Goal: Transaction & Acquisition: Book appointment/travel/reservation

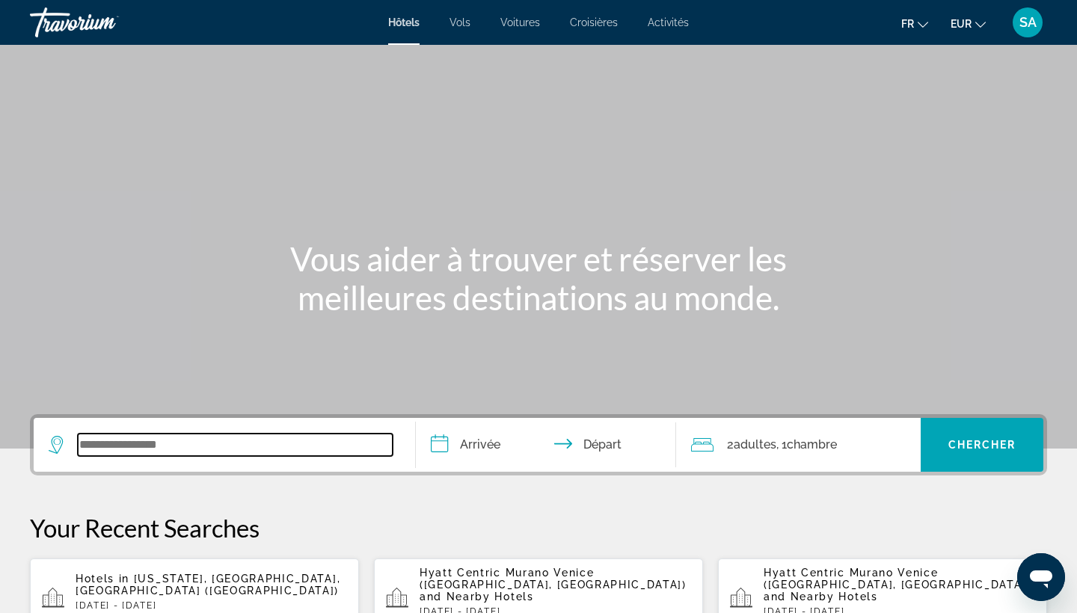
click at [242, 445] on input "Search widget" at bounding box center [235, 445] width 315 height 22
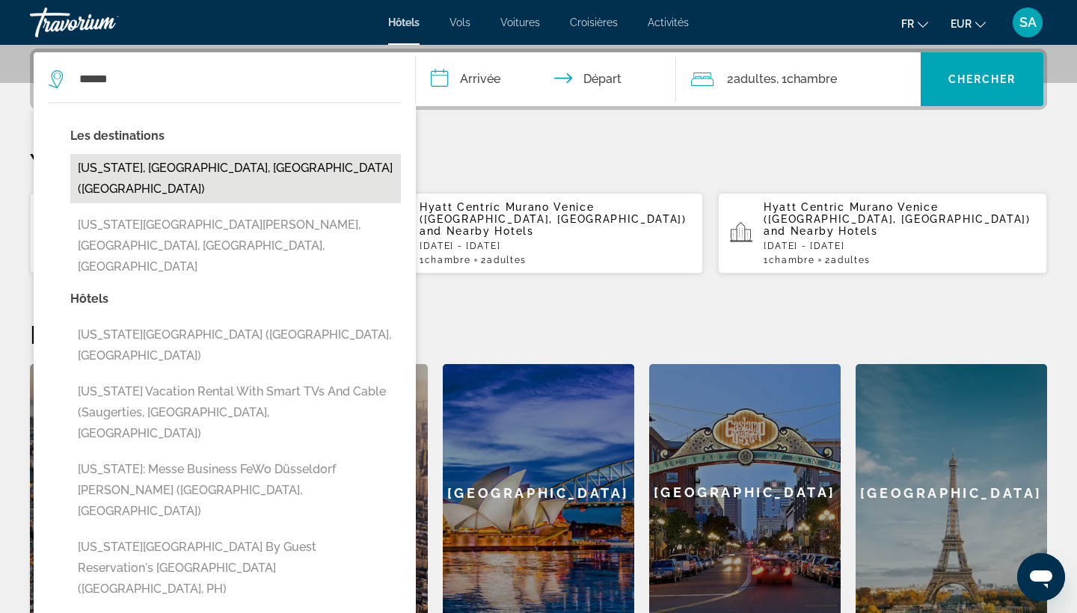
click at [277, 168] on button "[US_STATE], [GEOGRAPHIC_DATA], [GEOGRAPHIC_DATA] ([GEOGRAPHIC_DATA])" at bounding box center [235, 178] width 331 height 49
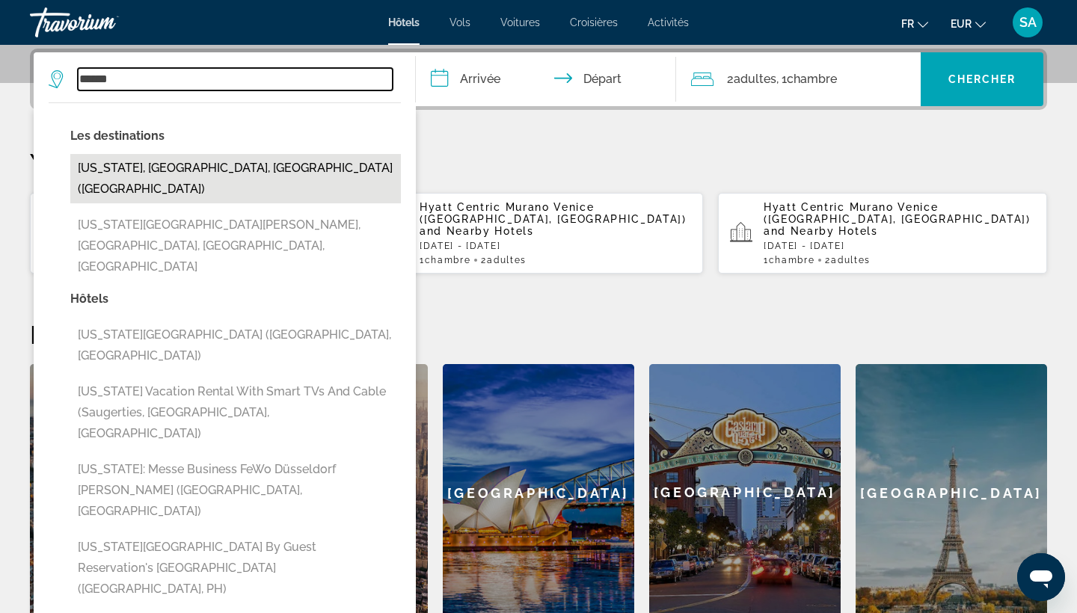
type input "**********"
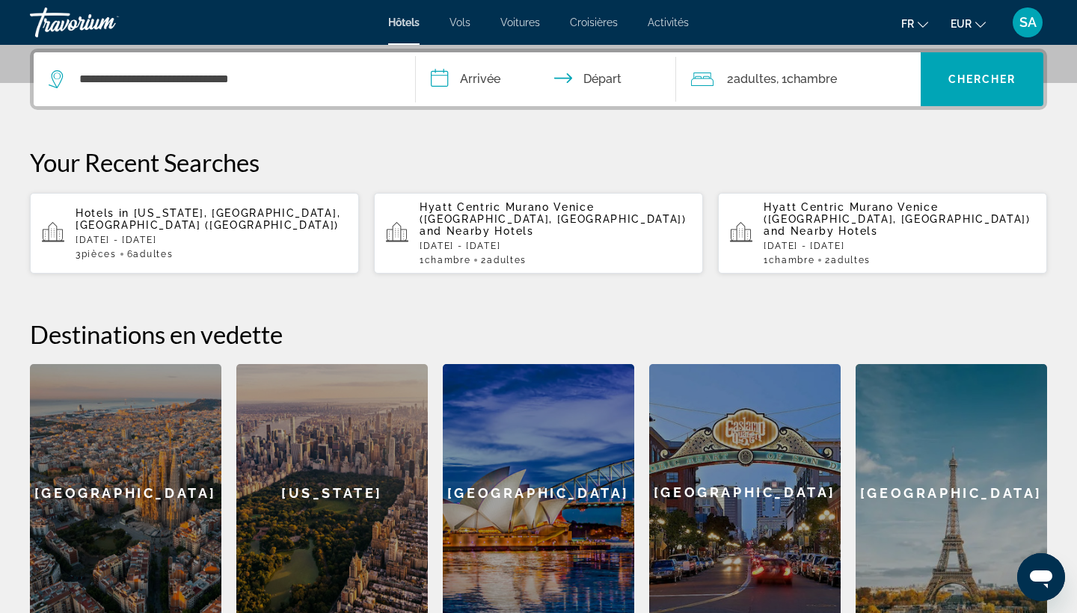
click at [491, 81] on input "**********" at bounding box center [549, 81] width 266 height 58
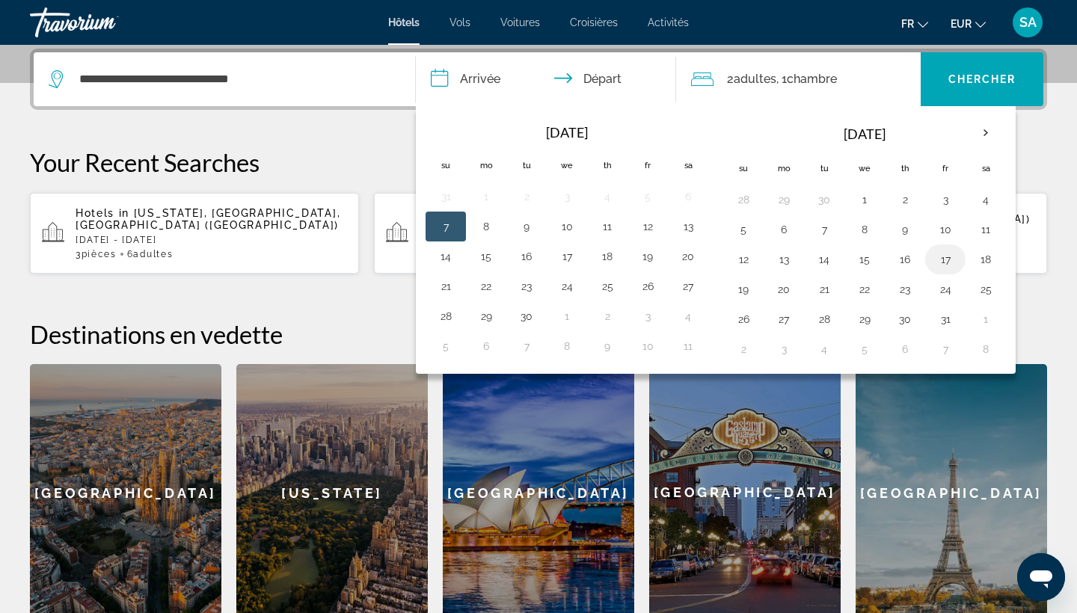
click at [942, 258] on button "17" at bounding box center [946, 259] width 24 height 21
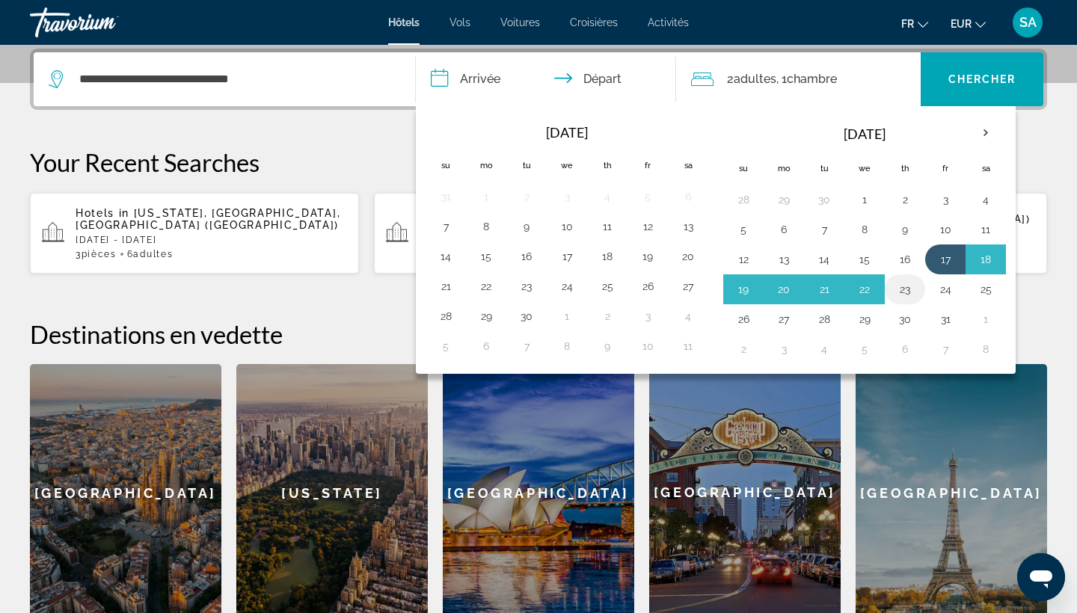
click at [908, 287] on button "23" at bounding box center [905, 289] width 24 height 21
type input "**********"
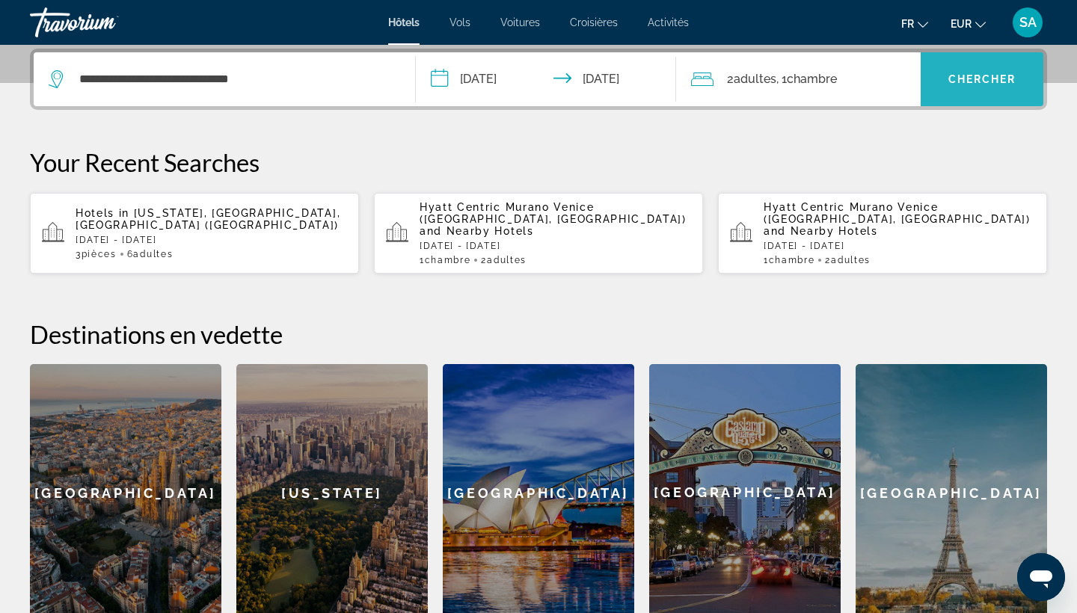
click at [977, 70] on span "Search widget" at bounding box center [982, 79] width 123 height 36
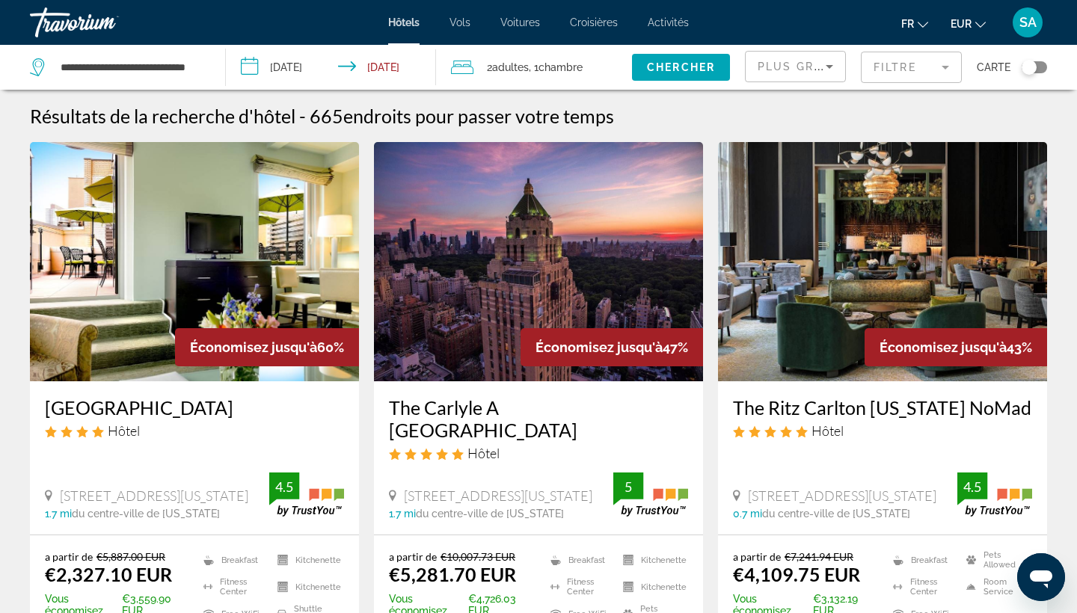
click at [575, 64] on span "Chambre" at bounding box center [561, 67] width 44 height 12
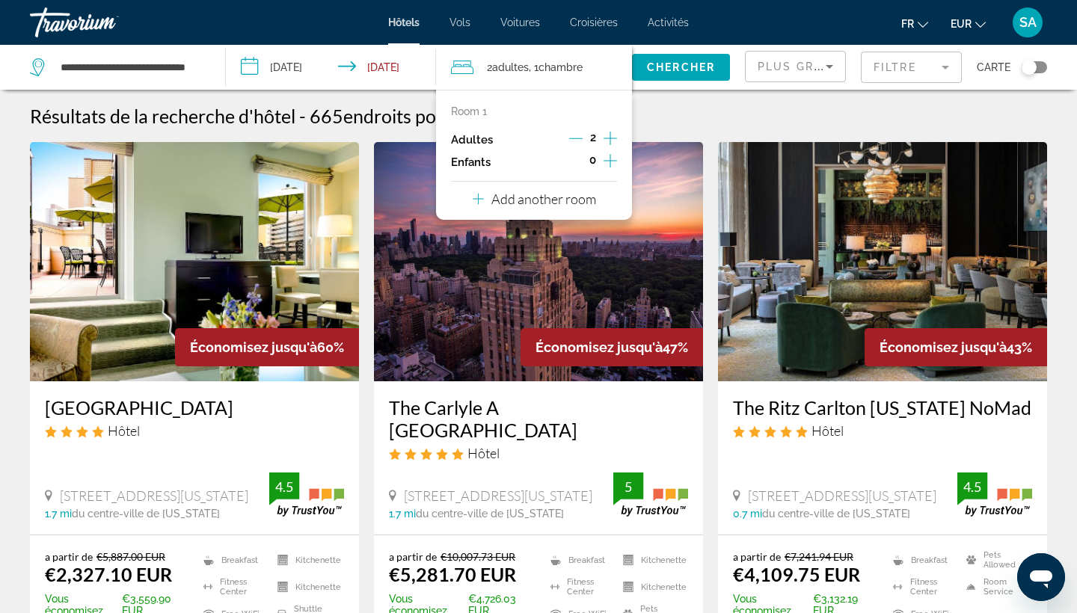
click at [604, 159] on icon "Increment children" at bounding box center [610, 161] width 13 height 18
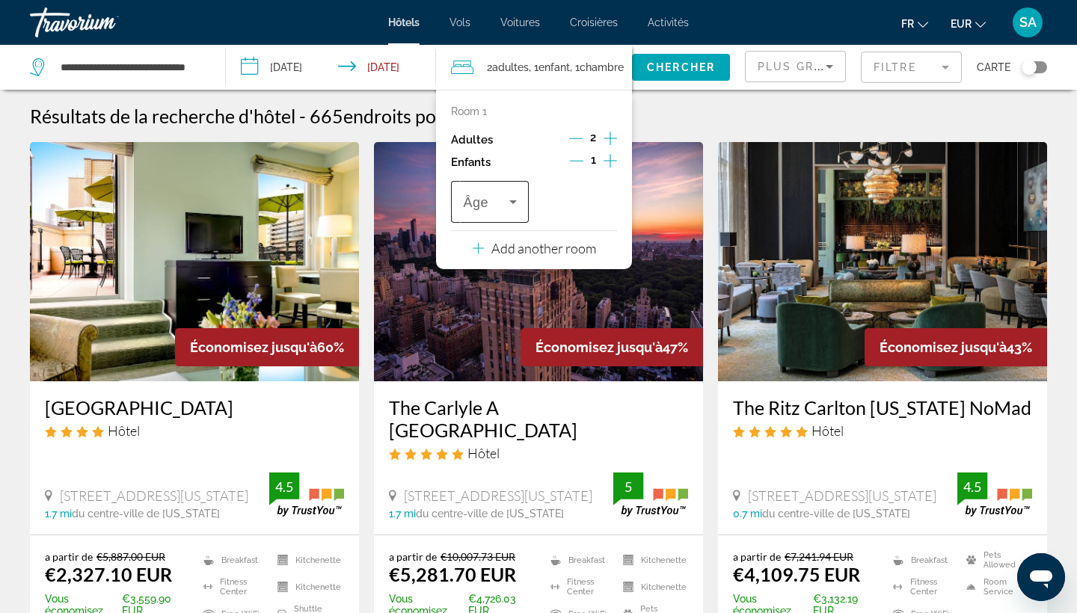
click at [486, 195] on div "Travelers: 2 adults, 1 child" at bounding box center [489, 202] width 53 height 42
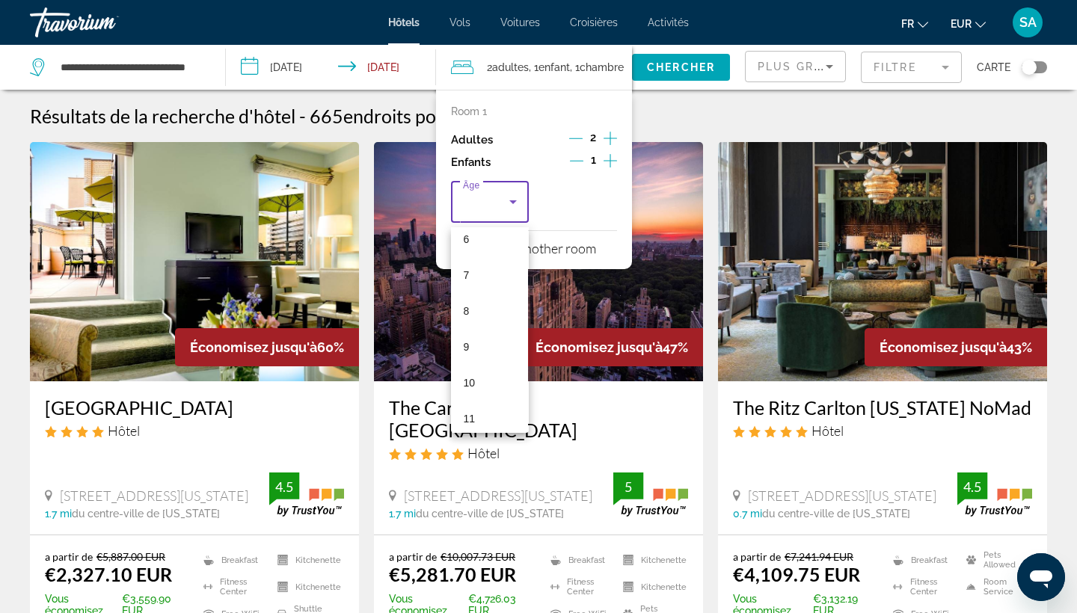
scroll to position [230, 0]
click at [478, 391] on mat-option "10" at bounding box center [489, 381] width 77 height 36
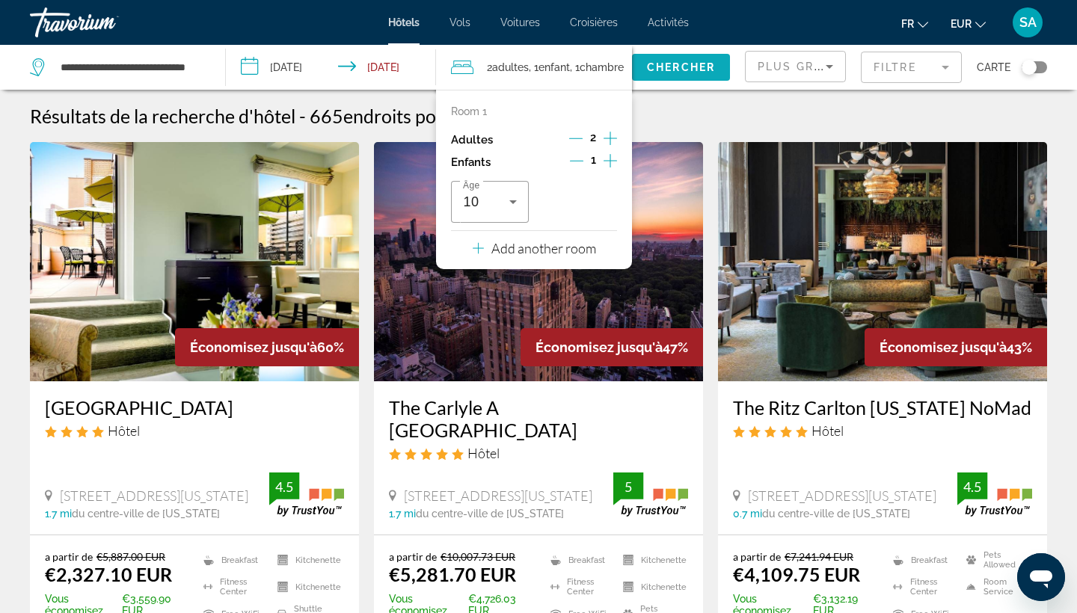
click at [695, 61] on span "Chercher" at bounding box center [681, 67] width 68 height 12
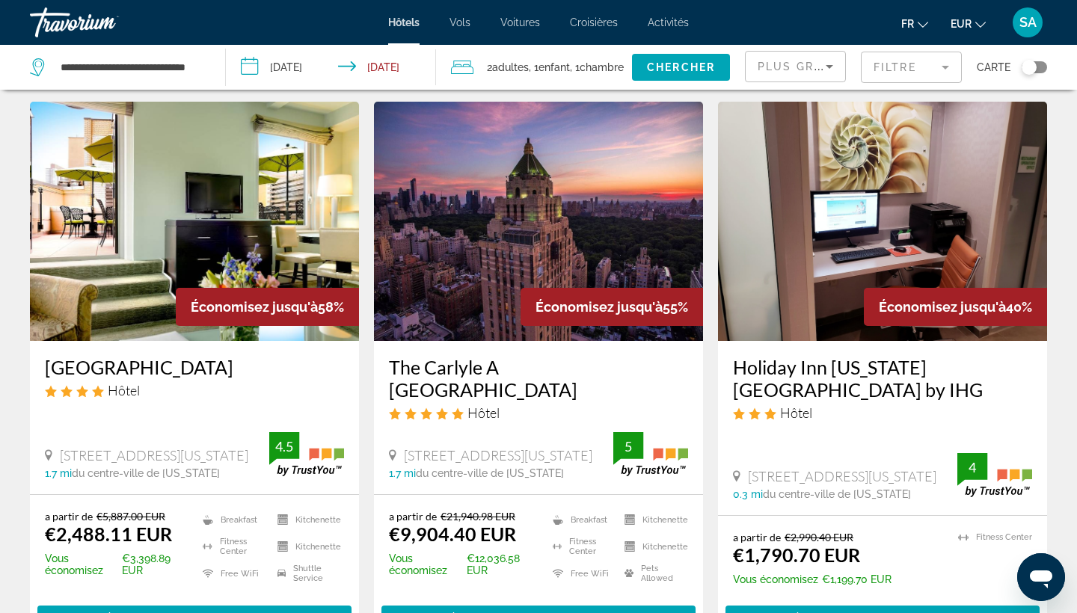
scroll to position [37, 0]
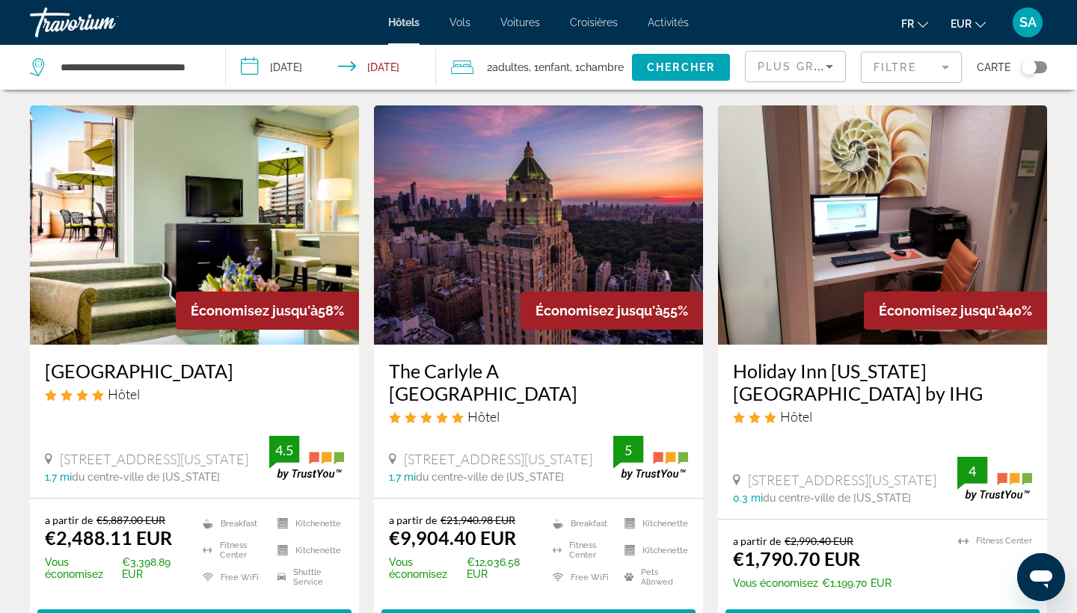
click at [257, 227] on img "Main content" at bounding box center [194, 224] width 329 height 239
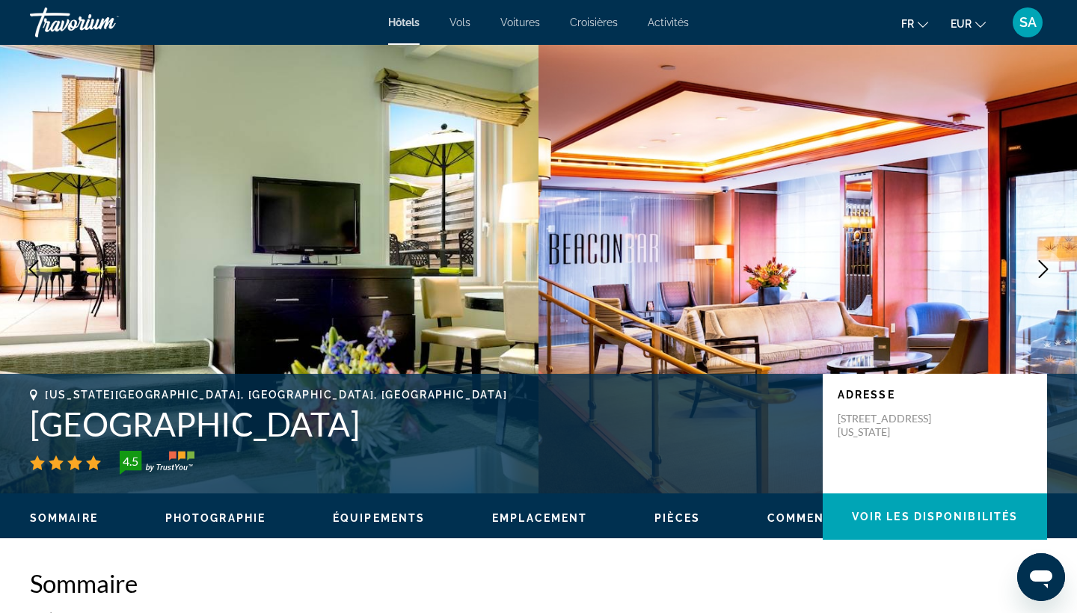
click at [1050, 275] on icon "Next image" at bounding box center [1044, 269] width 18 height 18
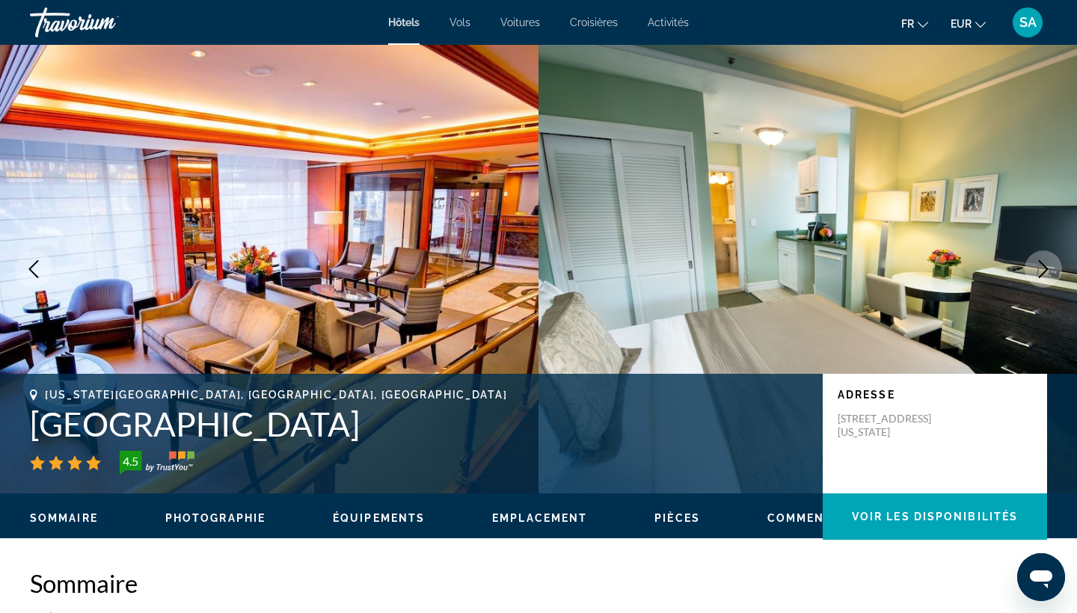
click at [1050, 275] on icon "Next image" at bounding box center [1044, 269] width 18 height 18
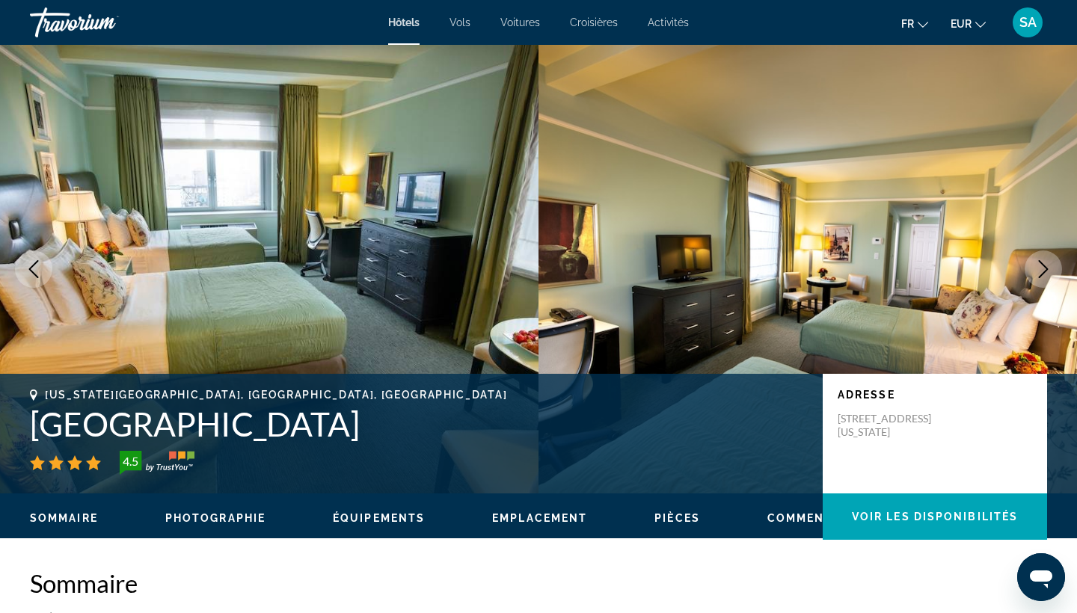
click at [1050, 275] on icon "Next image" at bounding box center [1044, 269] width 18 height 18
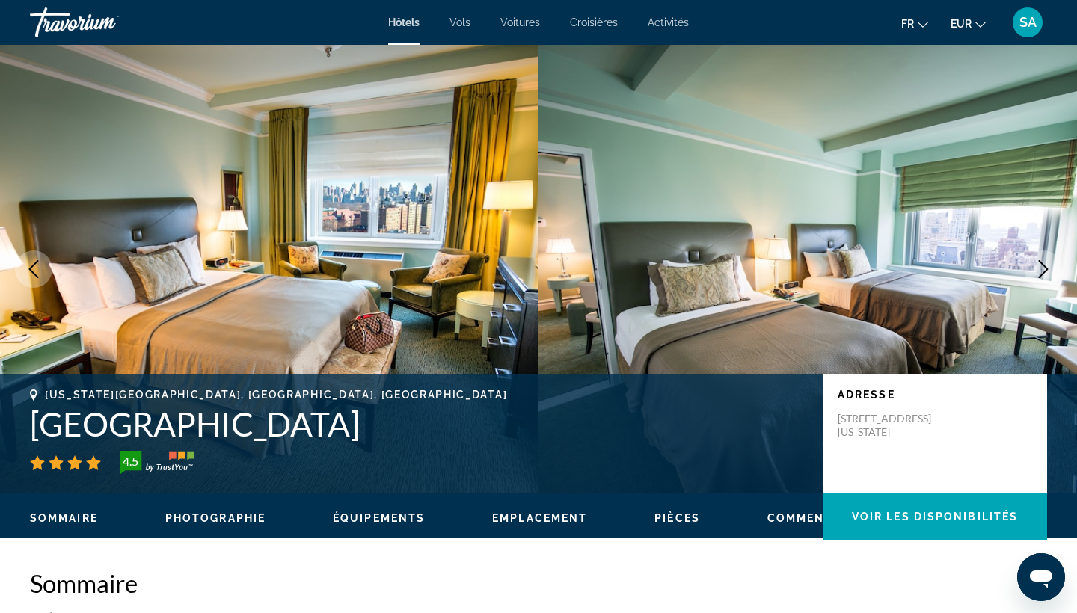
click at [1050, 275] on icon "Next image" at bounding box center [1044, 269] width 18 height 18
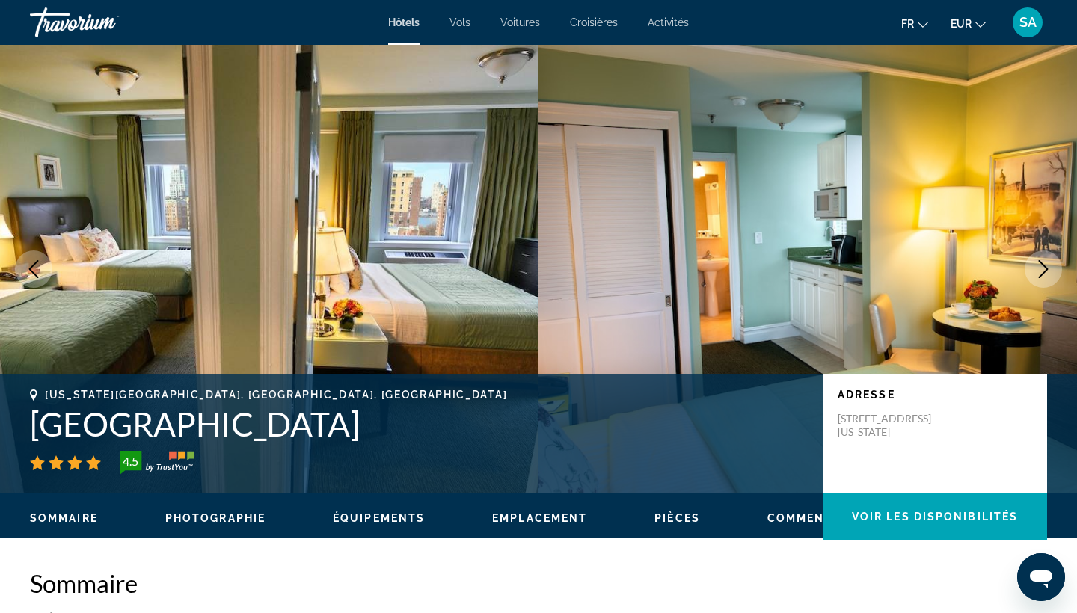
click at [1050, 275] on icon "Next image" at bounding box center [1044, 269] width 18 height 18
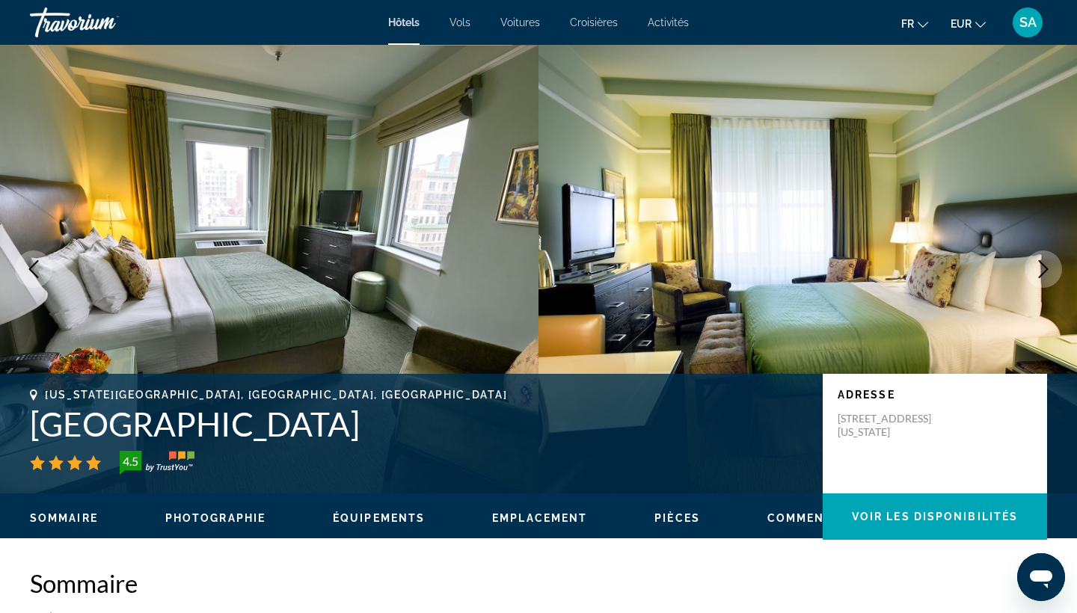
click at [1050, 275] on icon "Next image" at bounding box center [1044, 269] width 18 height 18
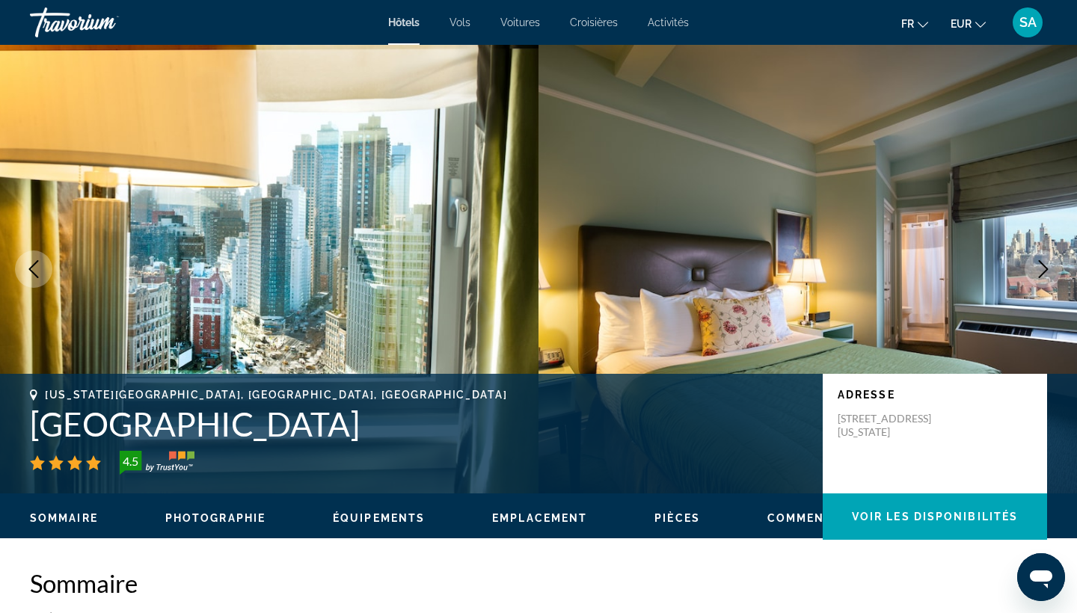
click at [92, 422] on h1 "[GEOGRAPHIC_DATA]" at bounding box center [419, 424] width 778 height 39
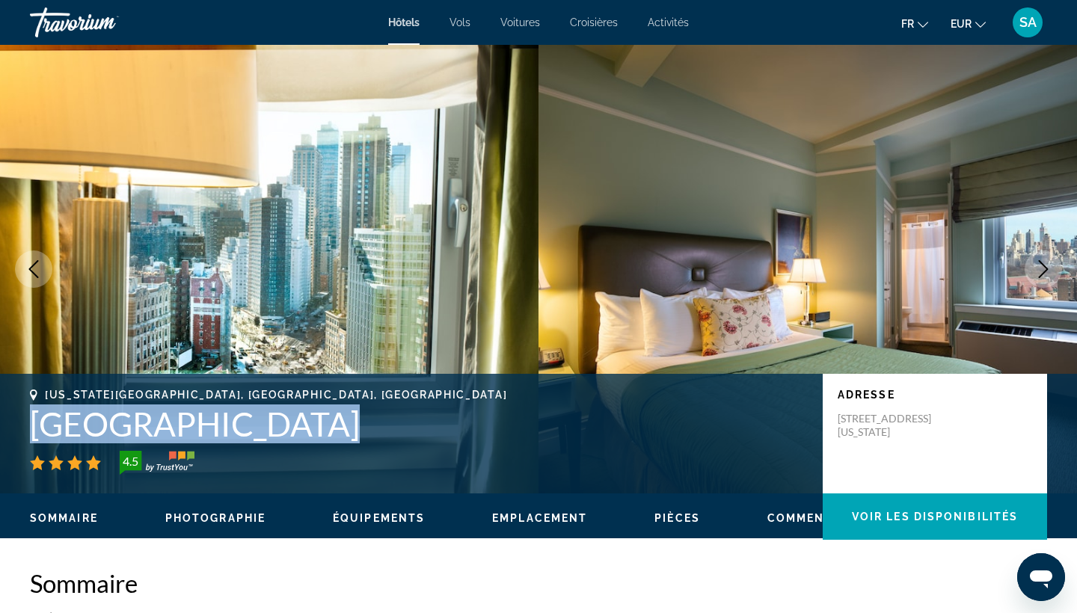
click at [92, 422] on h1 "[GEOGRAPHIC_DATA]" at bounding box center [419, 424] width 778 height 39
copy h1 "[GEOGRAPHIC_DATA]"
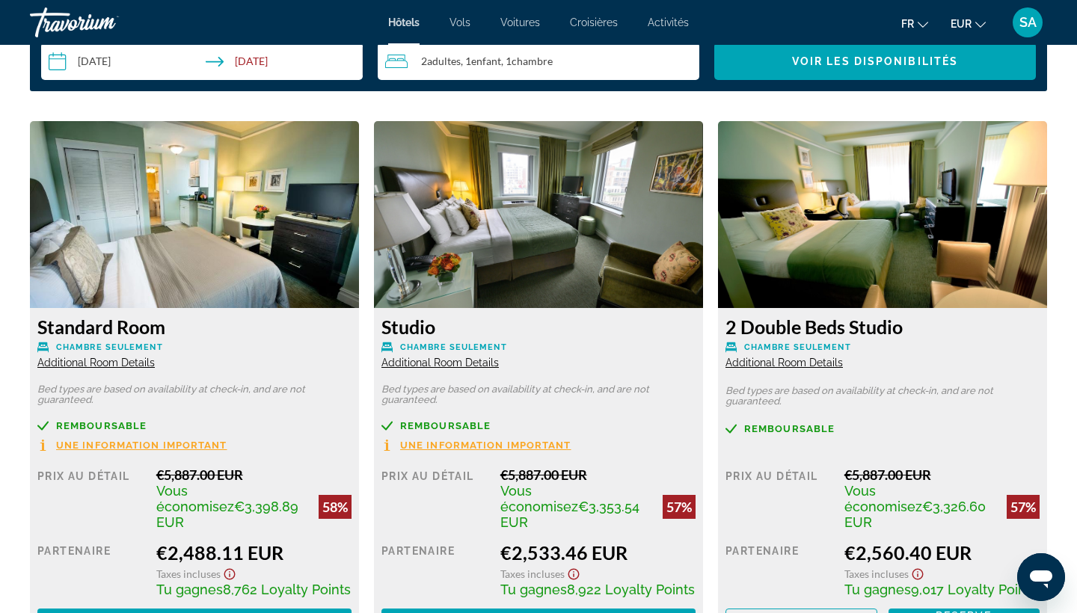
scroll to position [1992, 0]
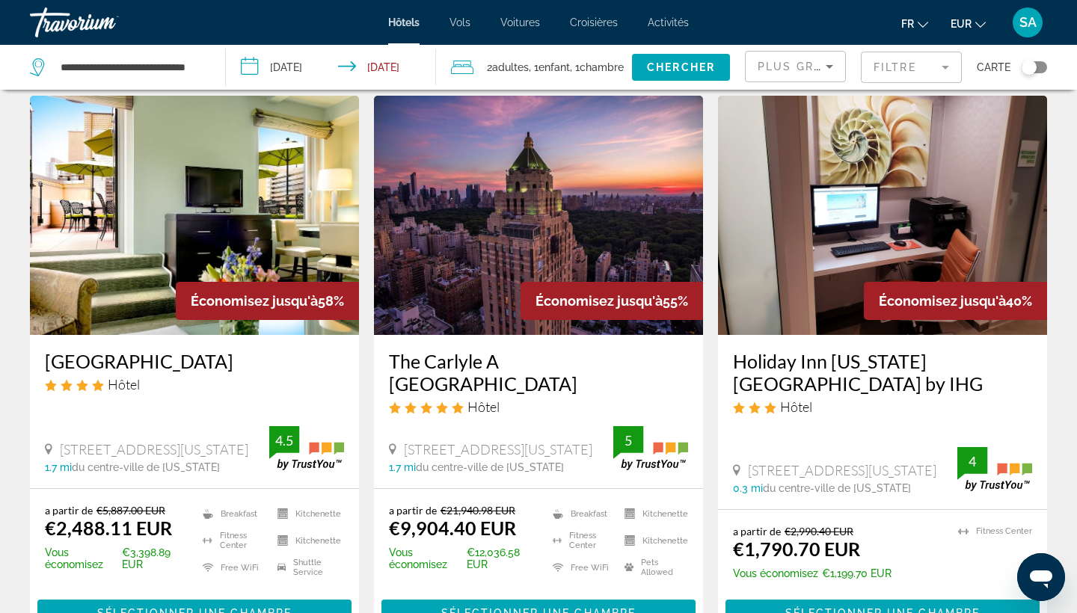
scroll to position [49, 0]
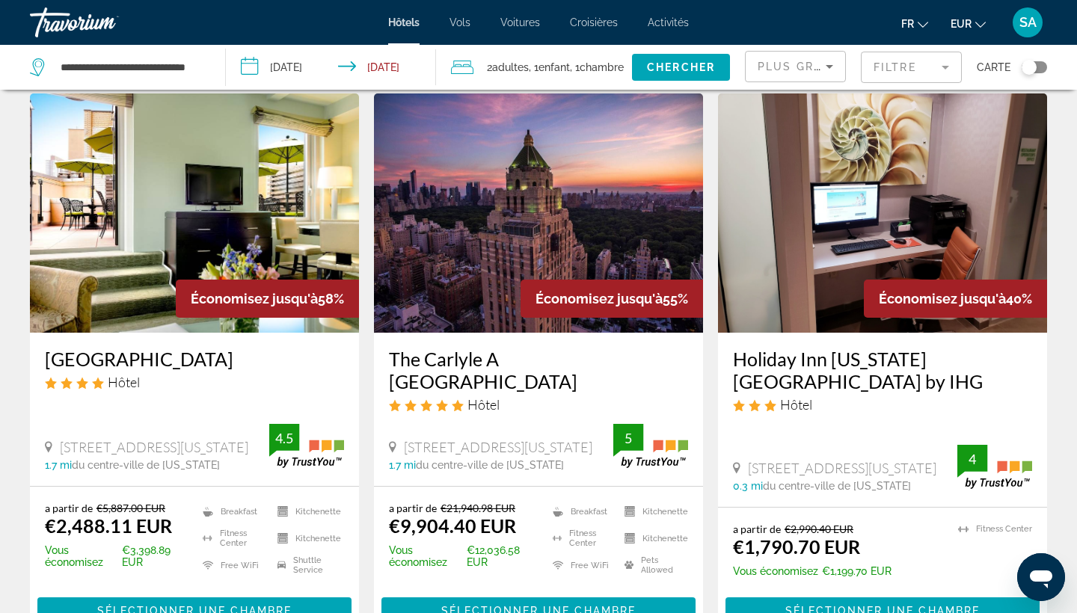
click at [908, 179] on img "Main content" at bounding box center [882, 213] width 329 height 239
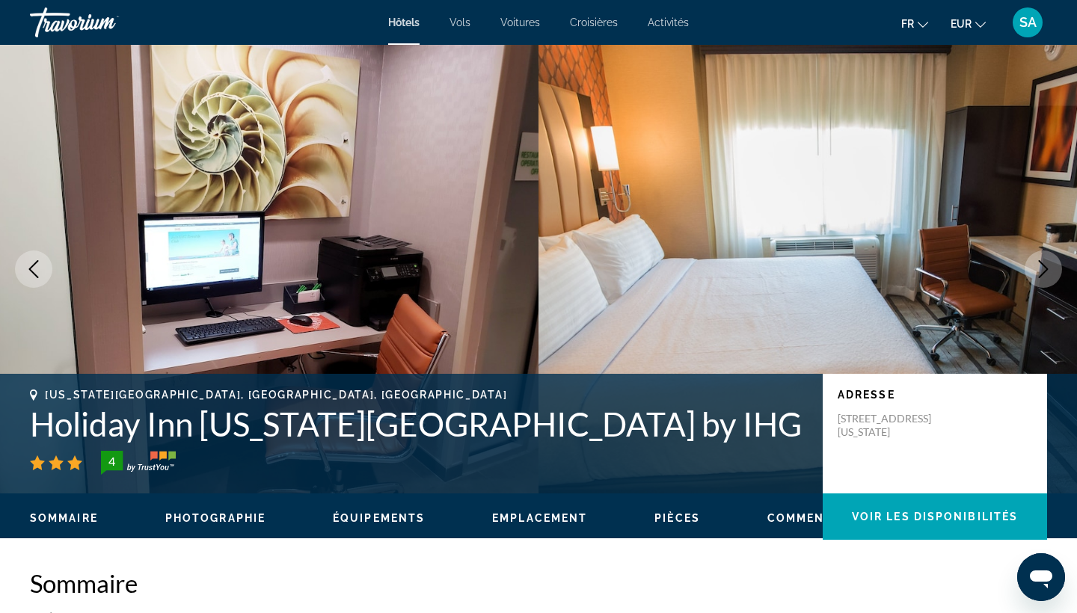
click at [1044, 269] on icon "Next image" at bounding box center [1044, 269] width 18 height 18
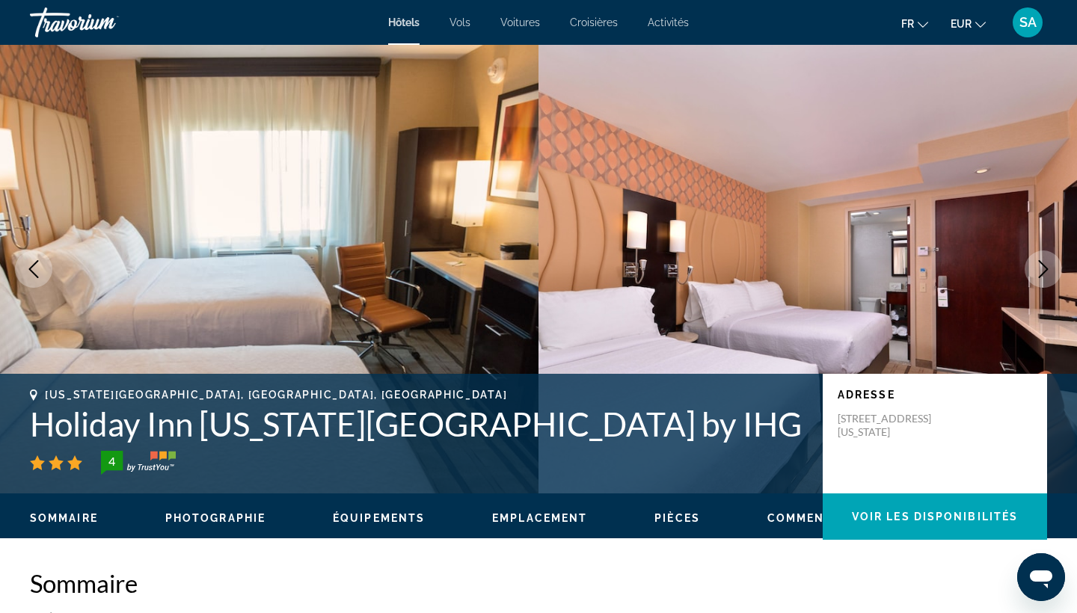
click at [1044, 269] on icon "Next image" at bounding box center [1044, 269] width 18 height 18
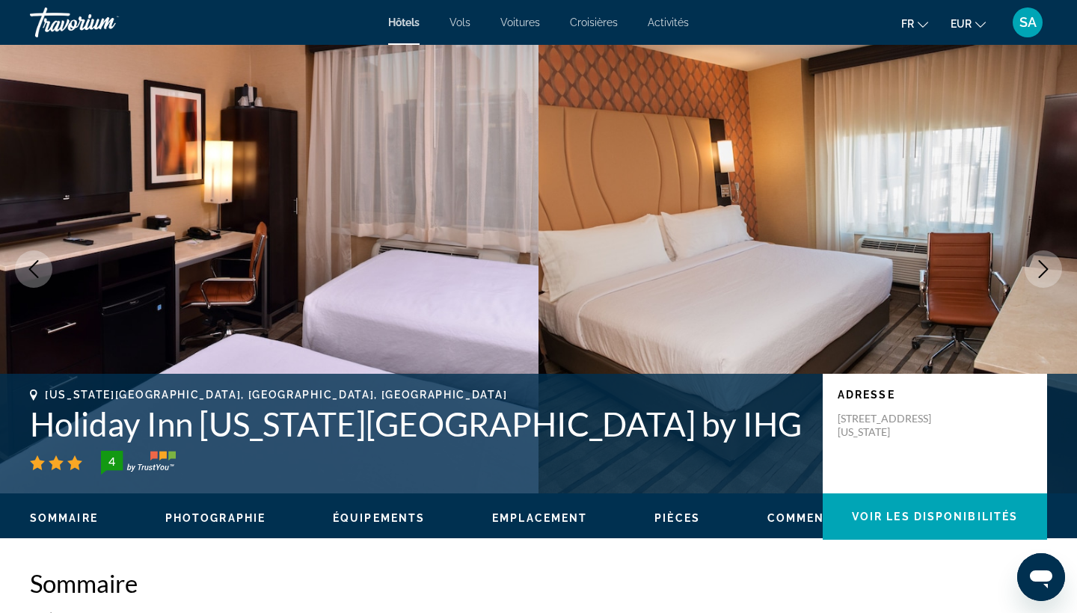
click at [1044, 269] on icon "Next image" at bounding box center [1044, 269] width 18 height 18
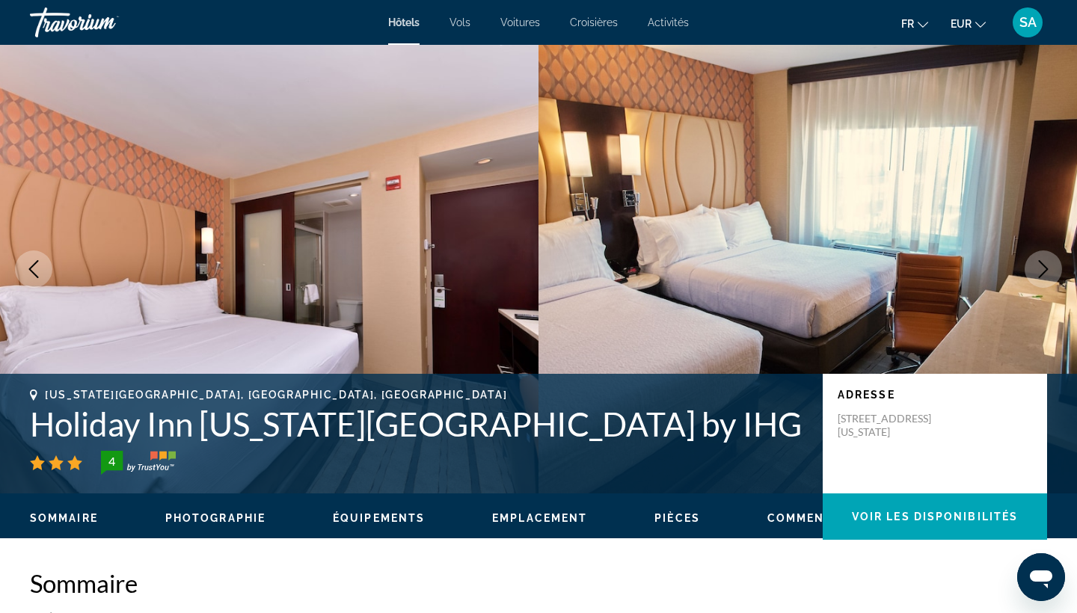
click at [1044, 269] on icon "Next image" at bounding box center [1044, 269] width 18 height 18
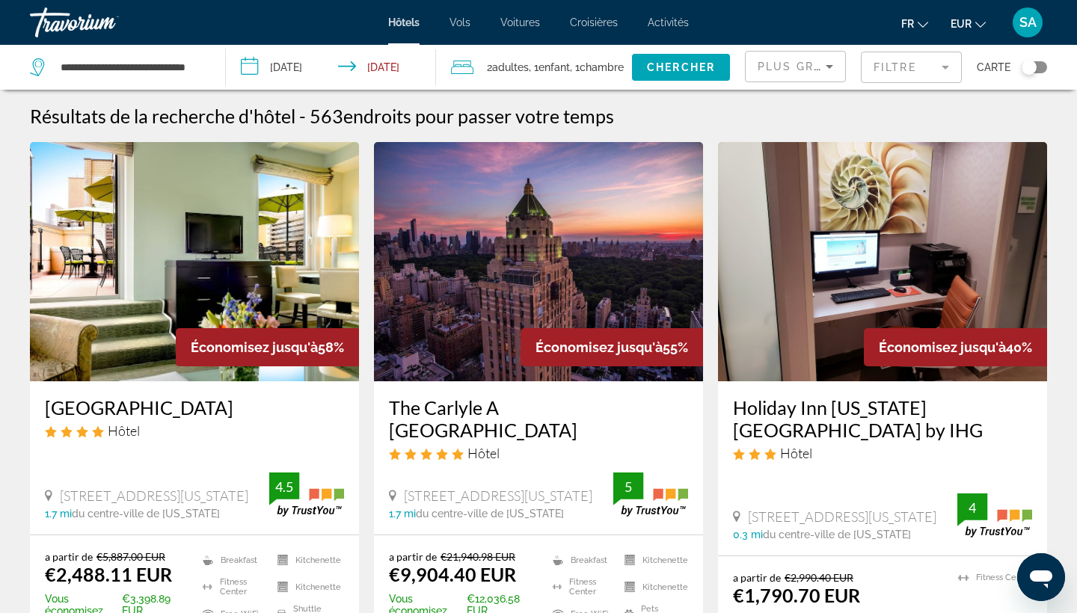
click at [220, 231] on img "Main content" at bounding box center [194, 261] width 329 height 239
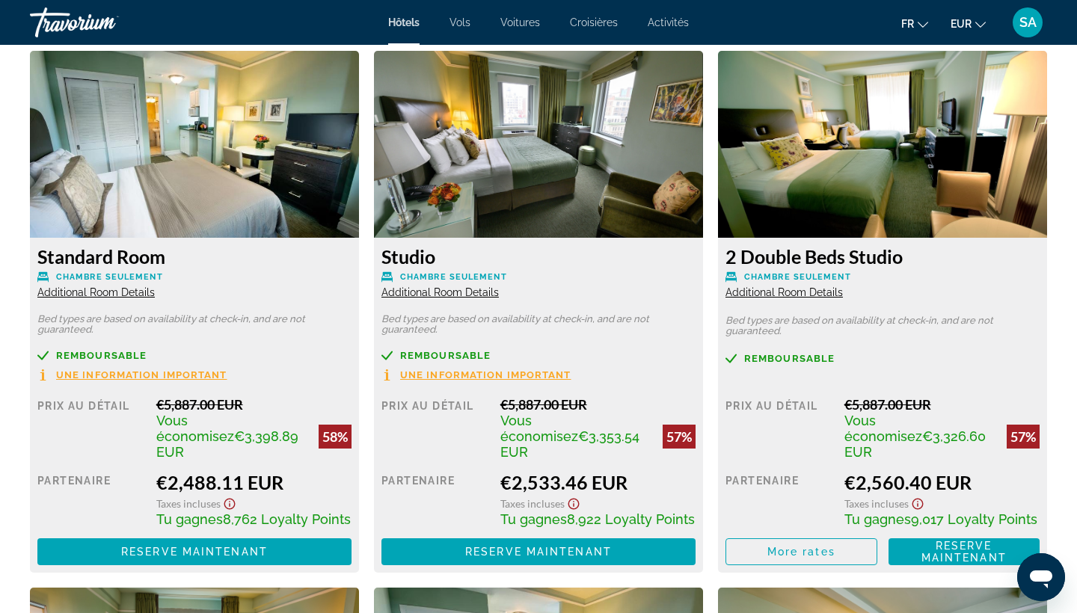
scroll to position [2066, 0]
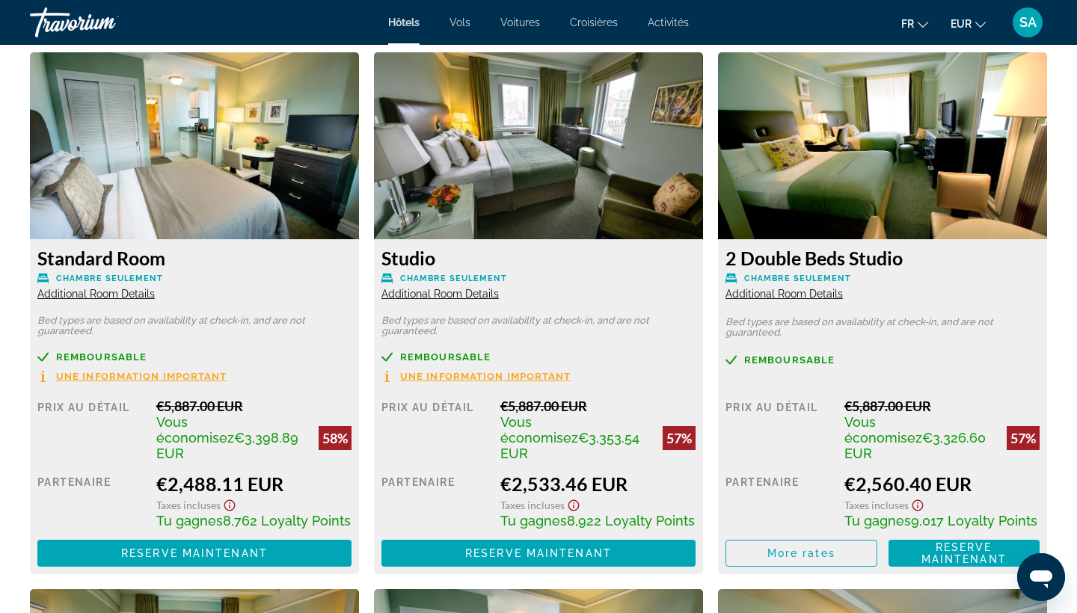
click at [67, 293] on span "Additional Room Details" at bounding box center [95, 294] width 117 height 12
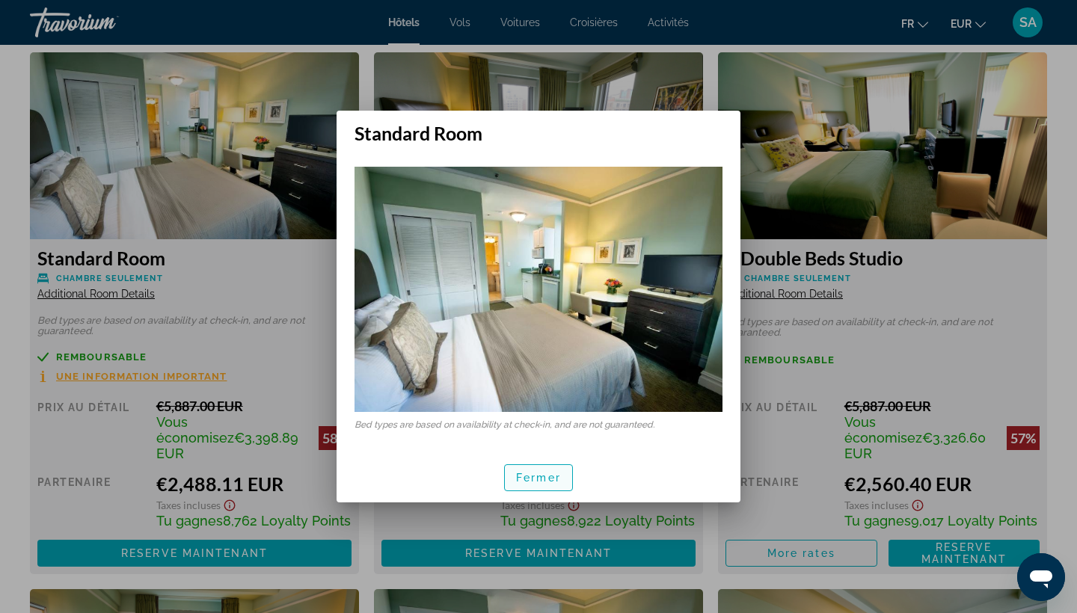
click at [527, 483] on span "Fermer" at bounding box center [538, 478] width 45 height 12
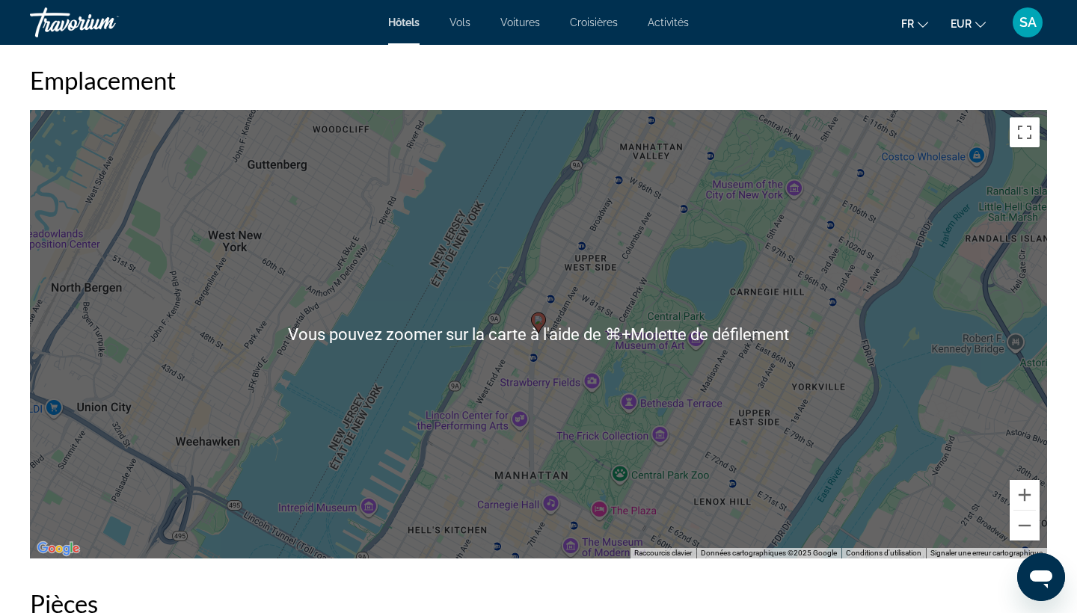
scroll to position [1433, 0]
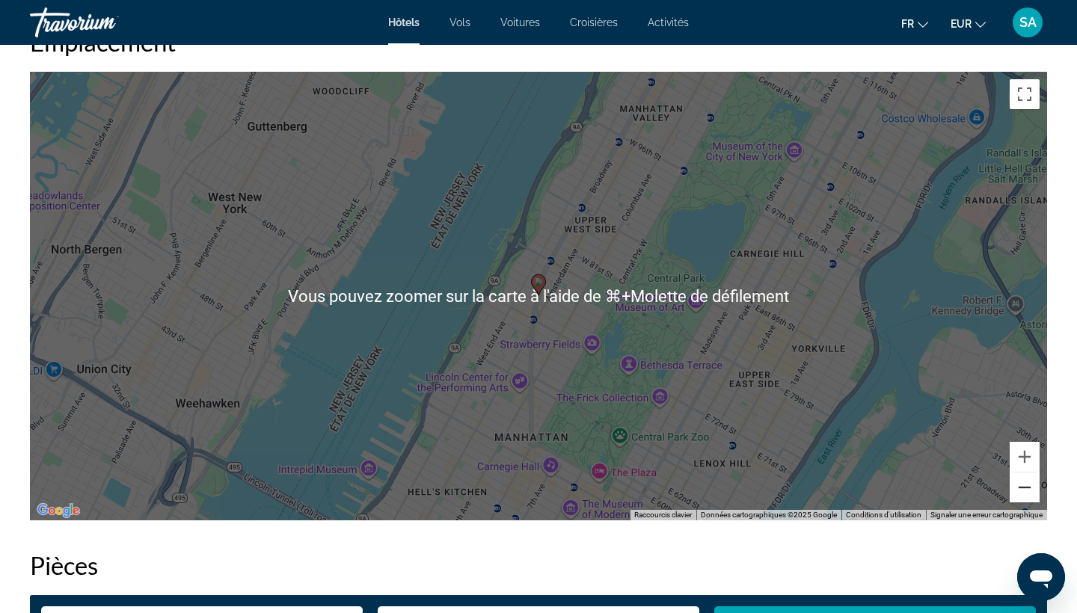
click at [1026, 491] on button "Zoom arrière" at bounding box center [1025, 488] width 30 height 30
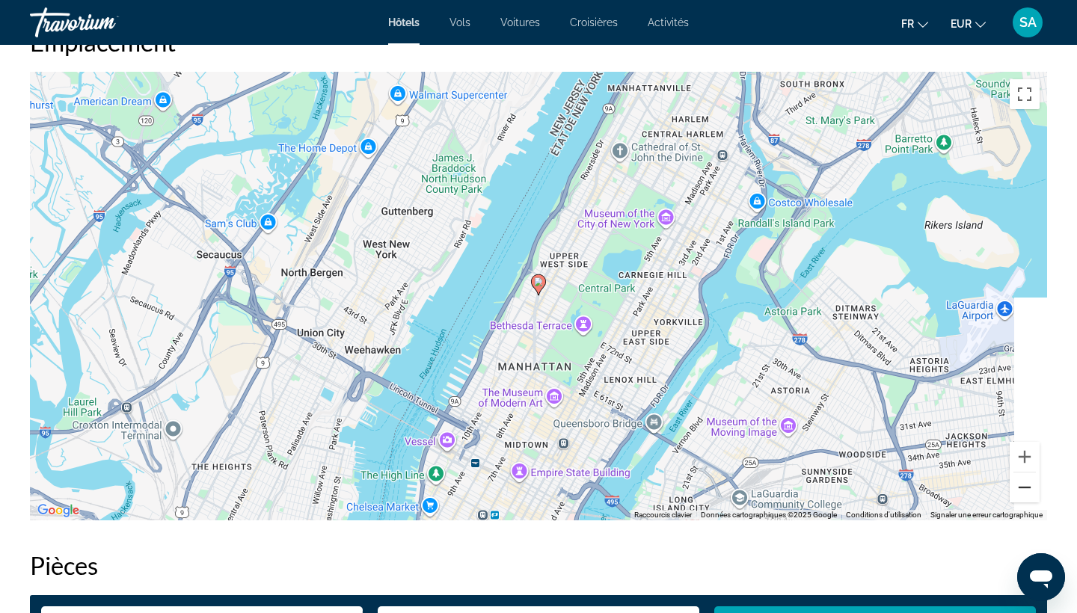
click at [1026, 492] on button "Zoom arrière" at bounding box center [1025, 488] width 30 height 30
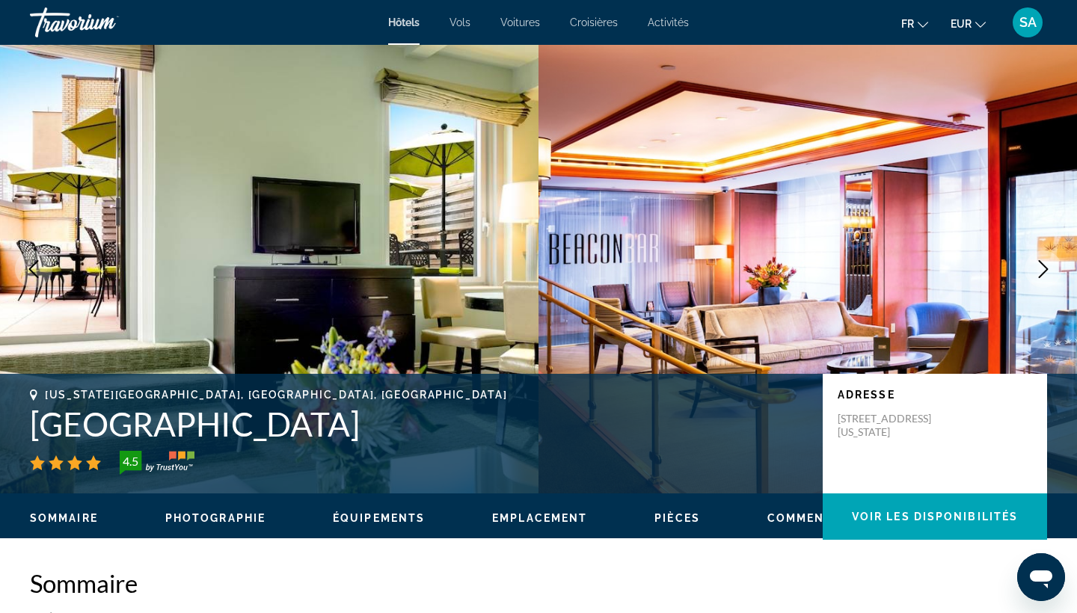
scroll to position [0, 0]
click at [91, 422] on h1 "[GEOGRAPHIC_DATA]" at bounding box center [419, 424] width 778 height 39
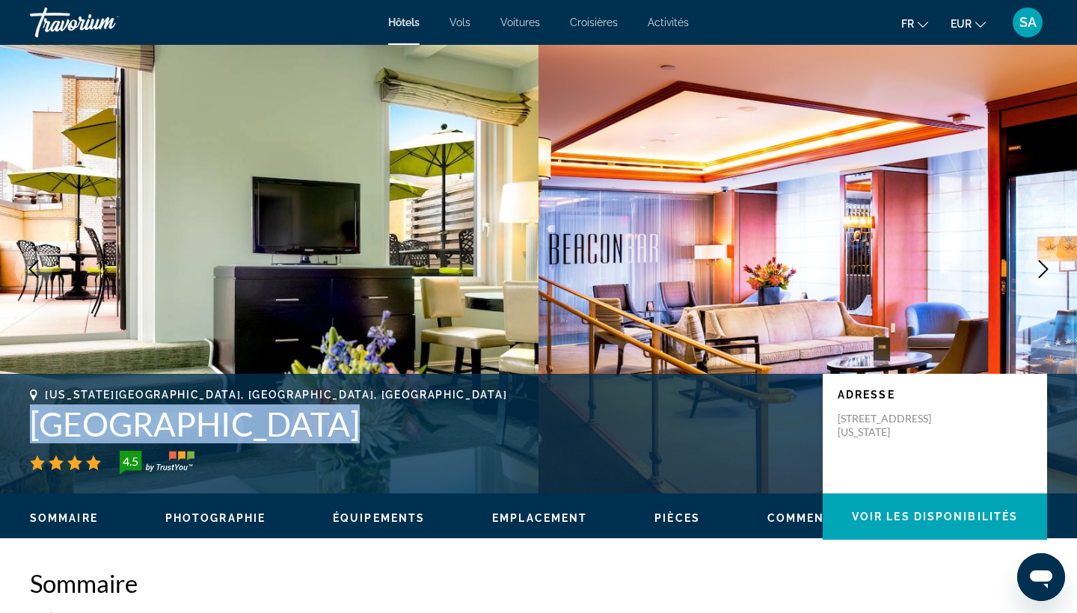
click at [91, 422] on h1 "[GEOGRAPHIC_DATA]" at bounding box center [419, 424] width 778 height 39
copy h1 "[GEOGRAPHIC_DATA]"
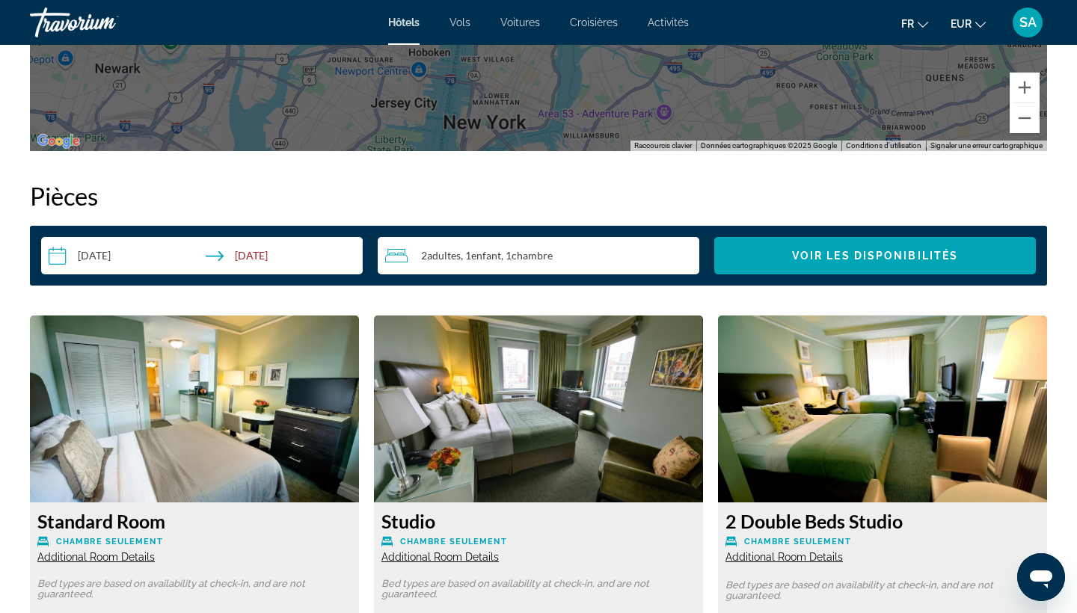
scroll to position [1803, 0]
